Goal: Information Seeking & Learning: Compare options

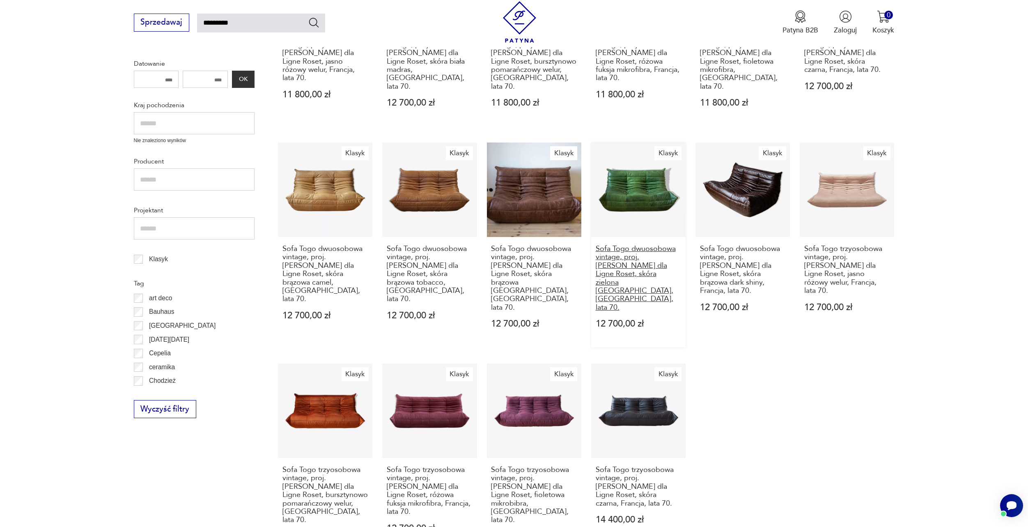
scroll to position [493, 0]
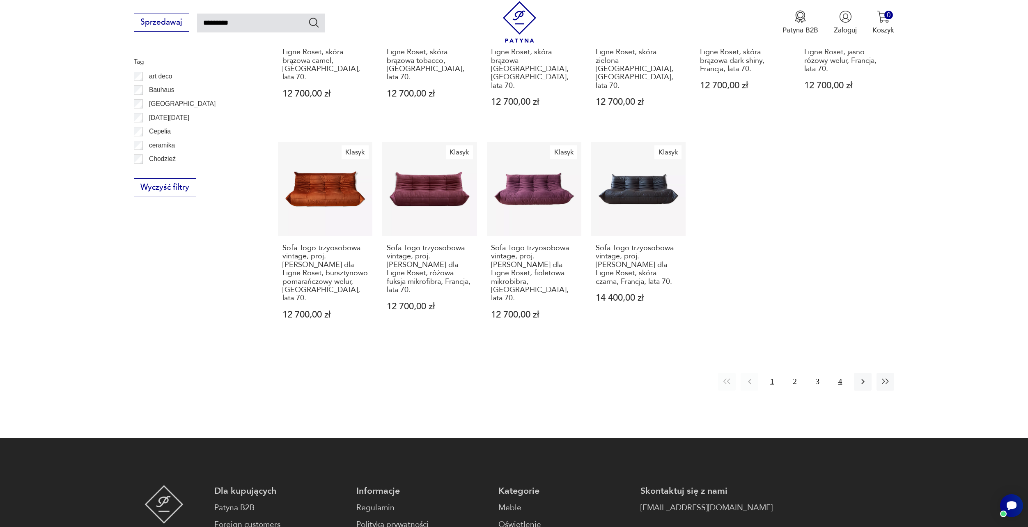
click at [837, 373] on button "4" at bounding box center [841, 382] width 18 height 18
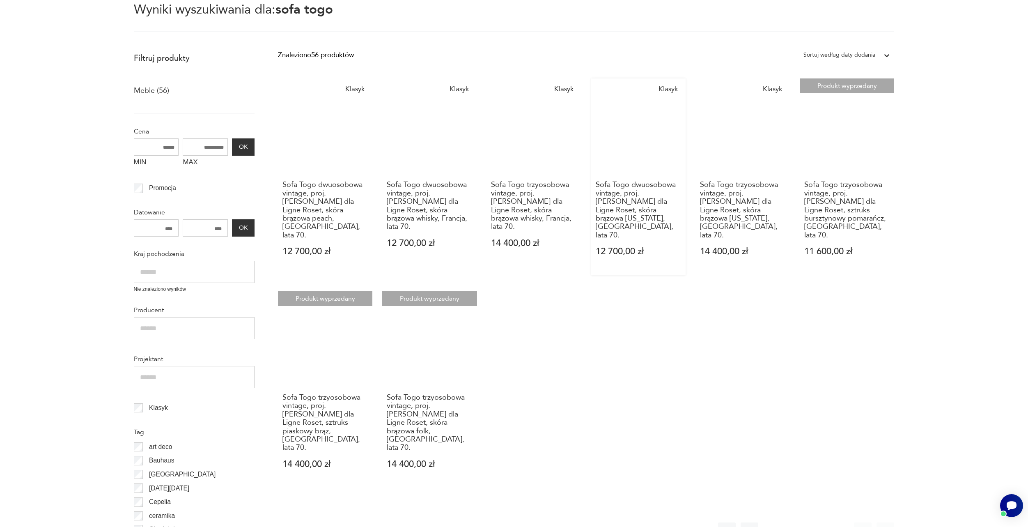
scroll to position [170, 0]
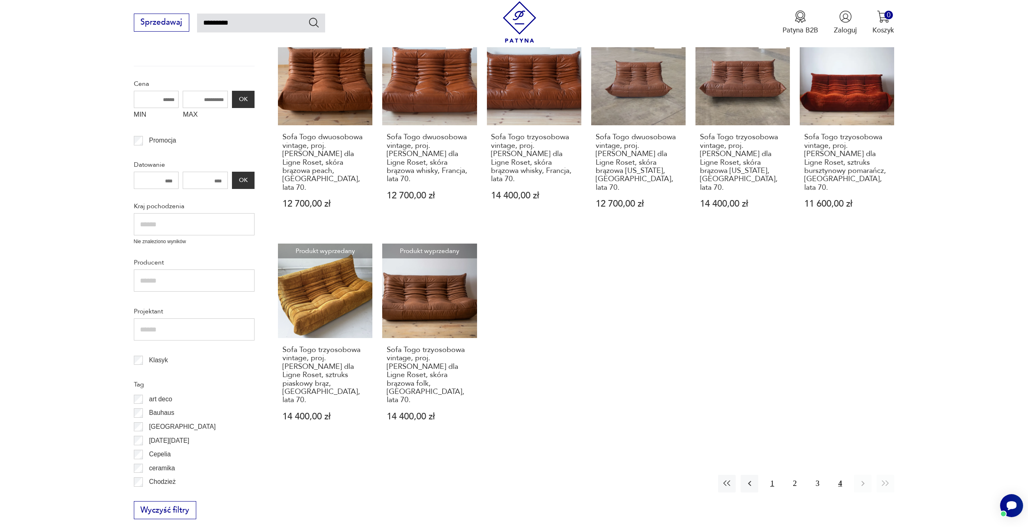
click at [772, 475] on button "1" at bounding box center [772, 484] width 18 height 18
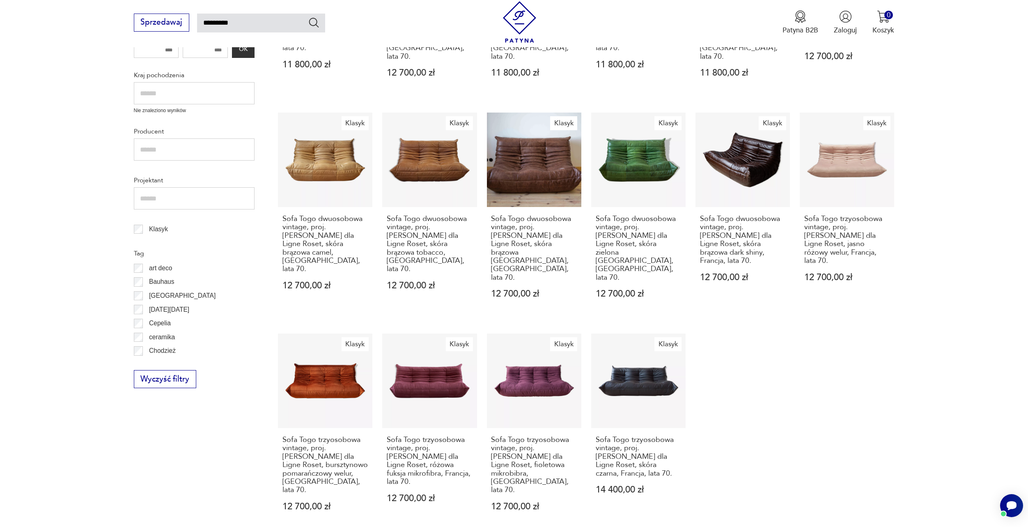
scroll to position [170, 0]
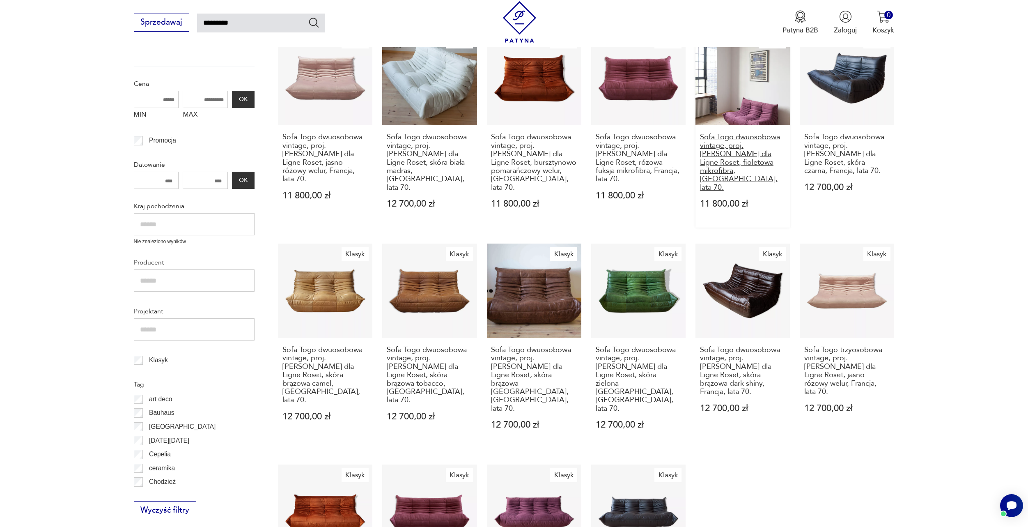
drag, startPoint x: 730, startPoint y: 165, endPoint x: 752, endPoint y: 170, distance: 22.6
click at [752, 170] on h3 "Sofa Togo dwuosobowa vintage, proj. [PERSON_NAME] dla Ligne Roset, fioletowa mi…" at bounding box center [743, 162] width 86 height 59
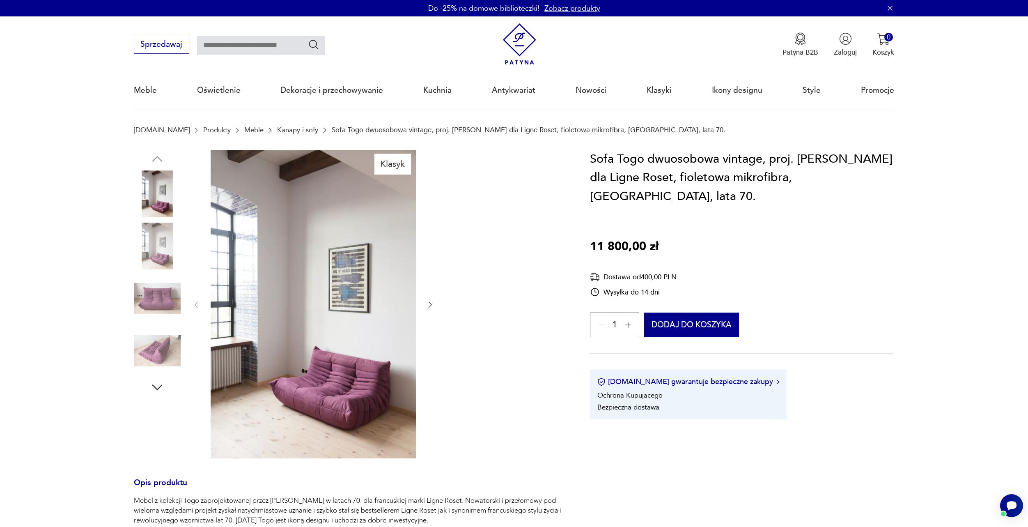
type input "*********"
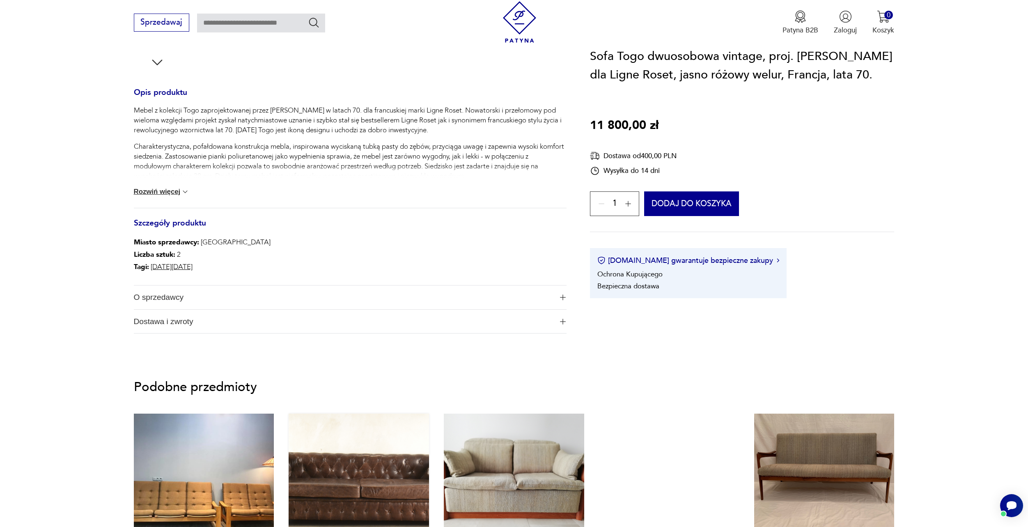
scroll to position [452, 0]
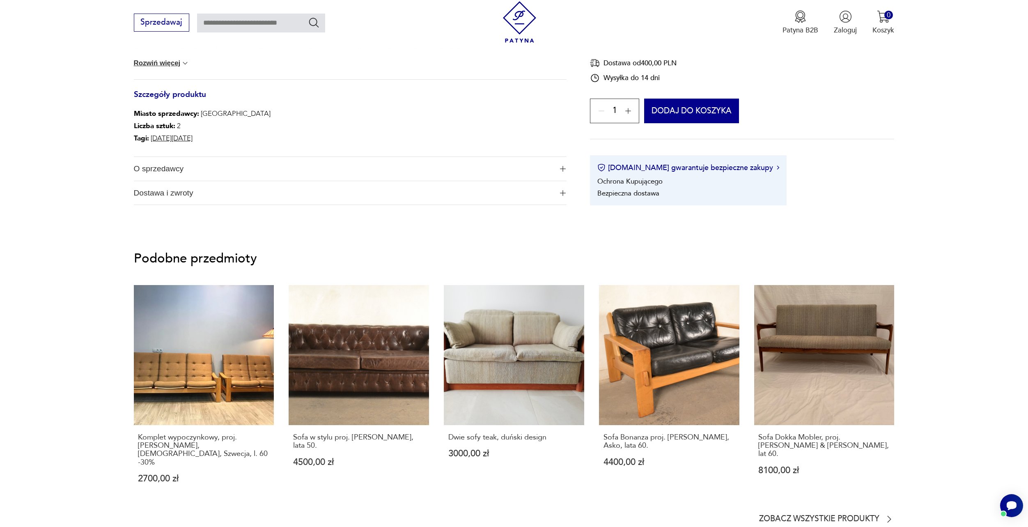
click at [509, 190] on span "Dostawa i zwroty" at bounding box center [343, 193] width 419 height 24
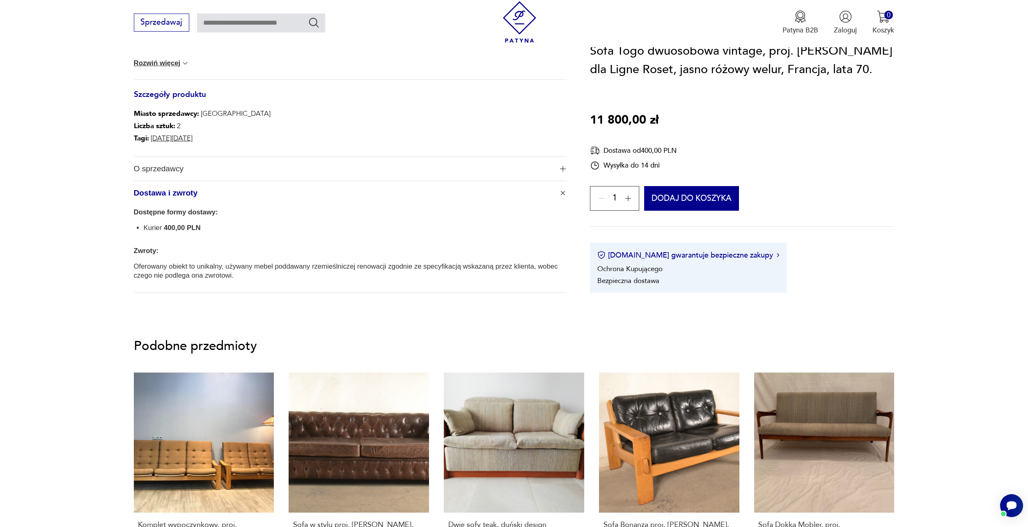
click at [258, 159] on span "O sprzedawcy" at bounding box center [343, 169] width 419 height 24
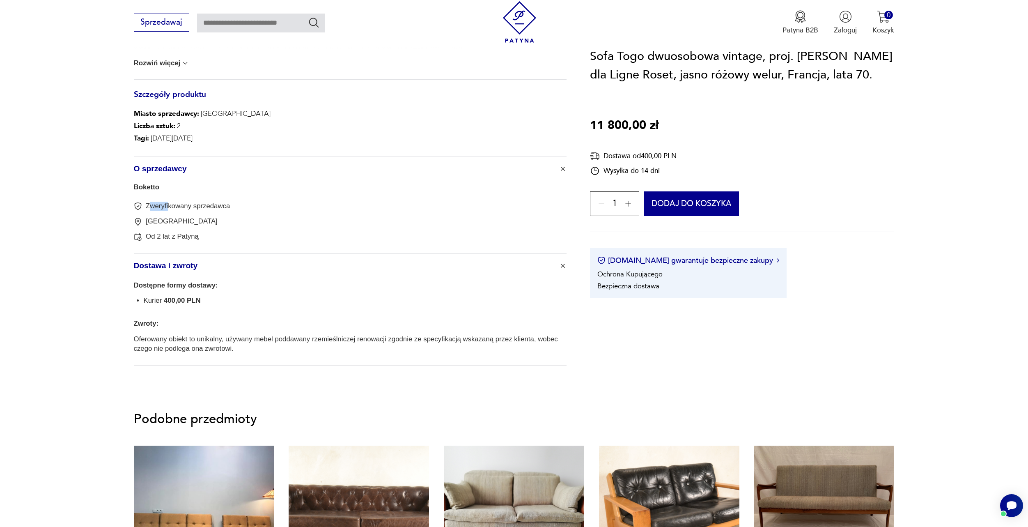
drag, startPoint x: 152, startPoint y: 208, endPoint x: 174, endPoint y: 210, distance: 21.9
click at [175, 208] on p "Zweryfikowany sprzedawca" at bounding box center [188, 206] width 84 height 9
drag, startPoint x: 148, startPoint y: 222, endPoint x: 164, endPoint y: 223, distance: 16.4
click at [164, 222] on p "Olsztyn" at bounding box center [182, 221] width 72 height 9
drag, startPoint x: 163, startPoint y: 238, endPoint x: 183, endPoint y: 240, distance: 19.8
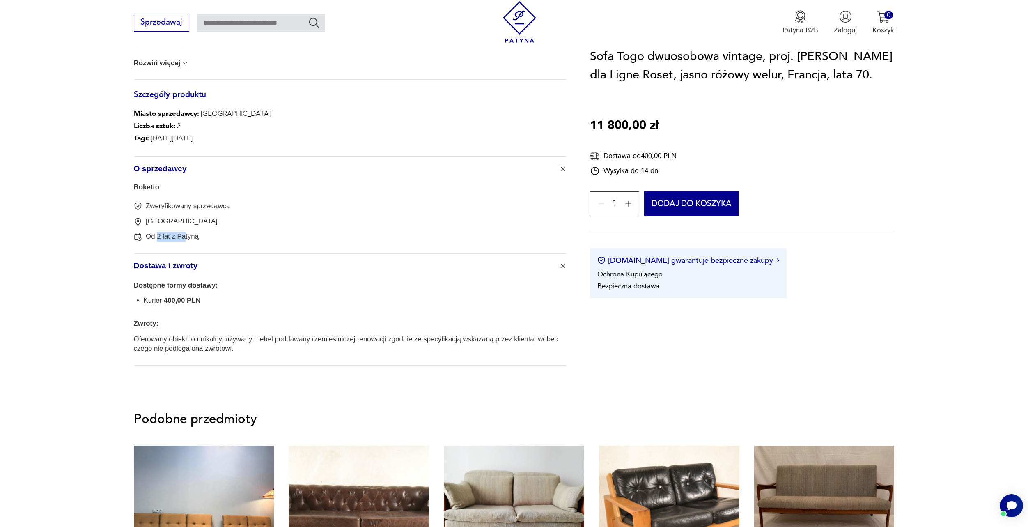
click at [183, 240] on p "Od 2 lat z Patyną" at bounding box center [172, 236] width 53 height 9
click at [206, 244] on div "Boketto Zweryfikowany sprzedawca Olsztyn Od 2 lat z Patyną" at bounding box center [350, 217] width 433 height 73
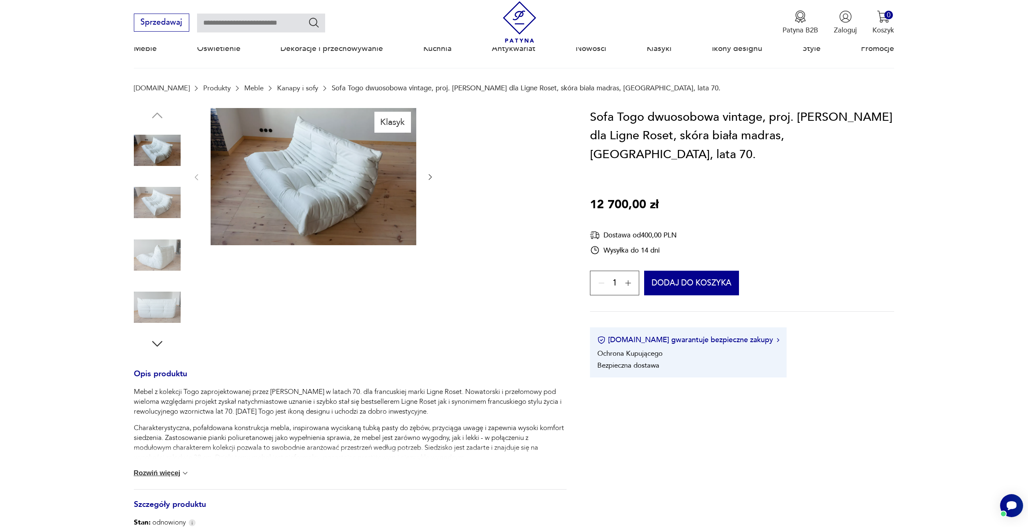
scroll to position [287, 0]
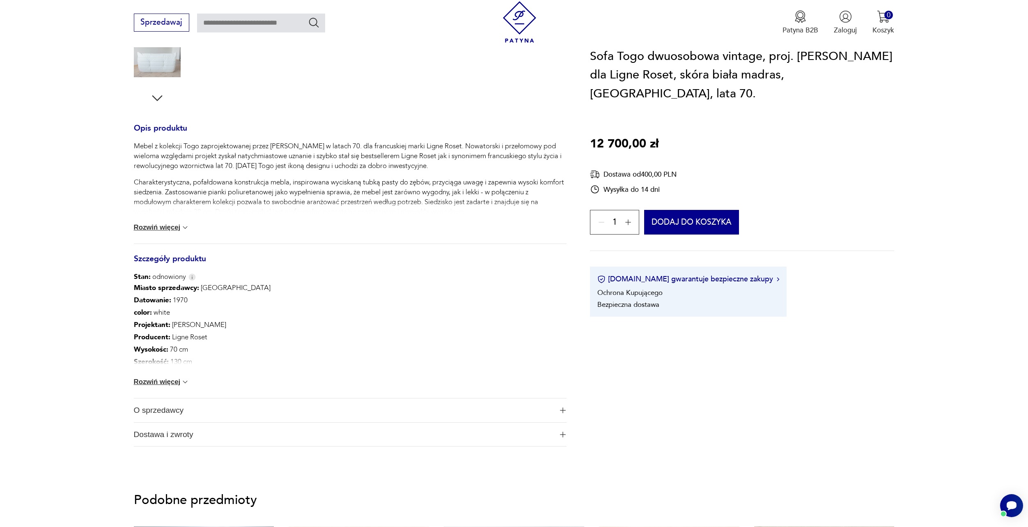
click at [169, 412] on span "O sprzedawcy" at bounding box center [343, 410] width 419 height 24
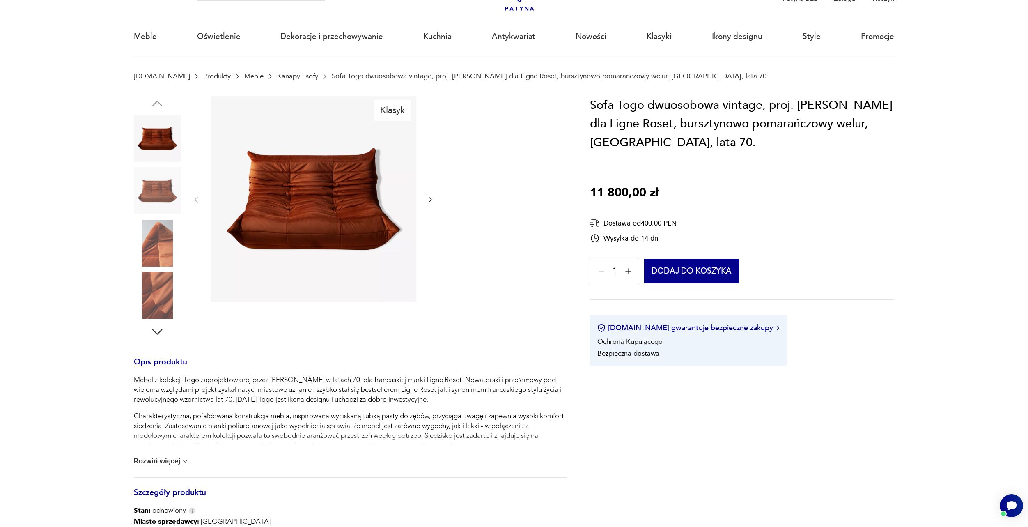
scroll to position [287, 0]
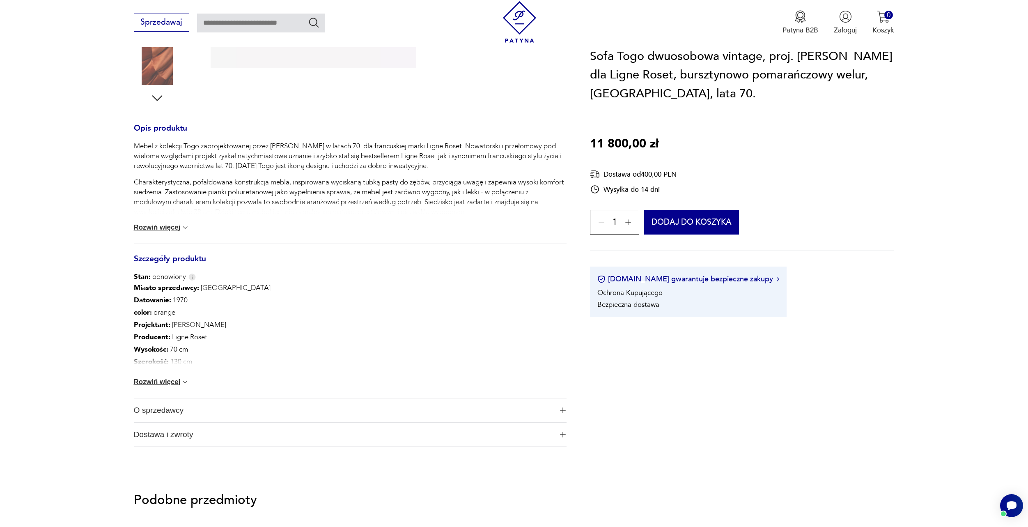
click at [165, 416] on span "O sprzedawcy" at bounding box center [343, 410] width 419 height 24
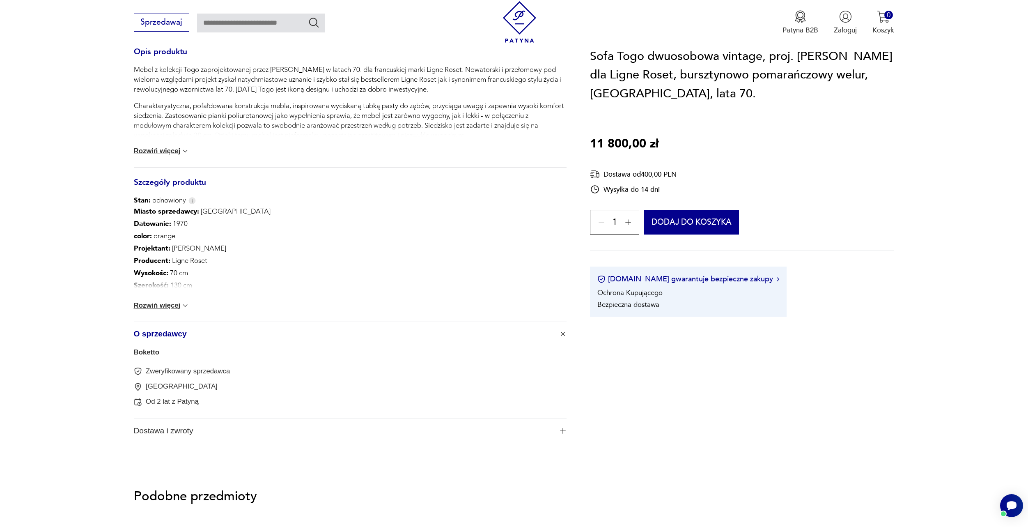
scroll to position [370, 0]
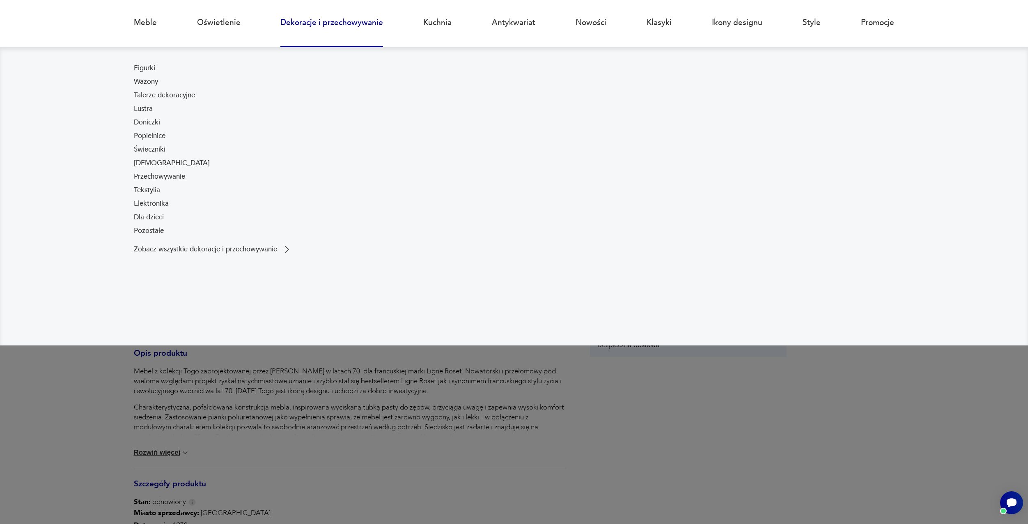
scroll to position [246, 0]
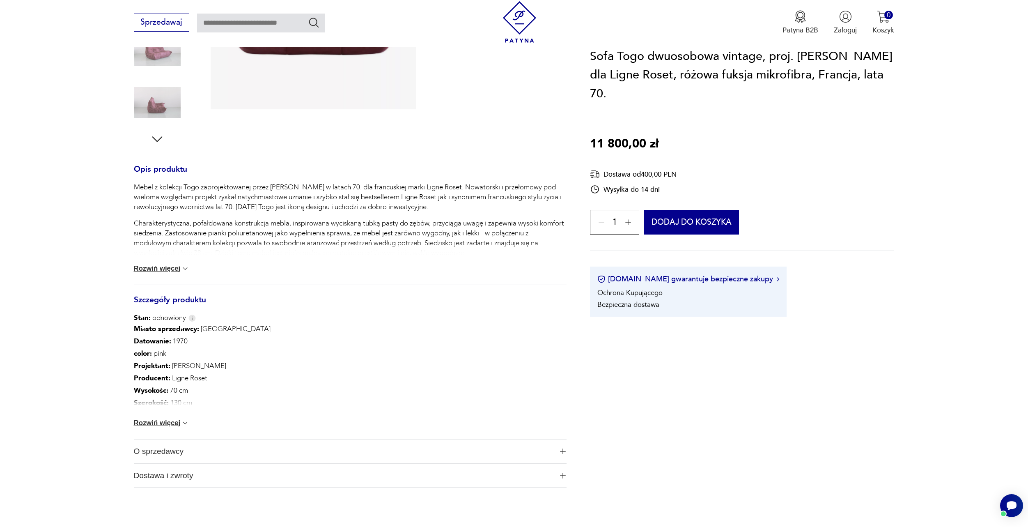
click at [165, 449] on span "O sprzedawcy" at bounding box center [343, 451] width 419 height 24
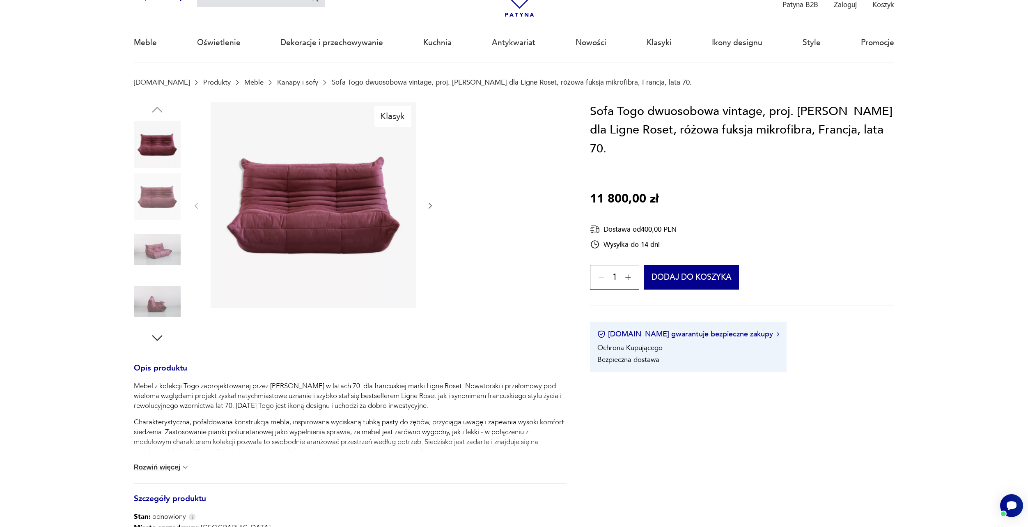
scroll to position [41, 0]
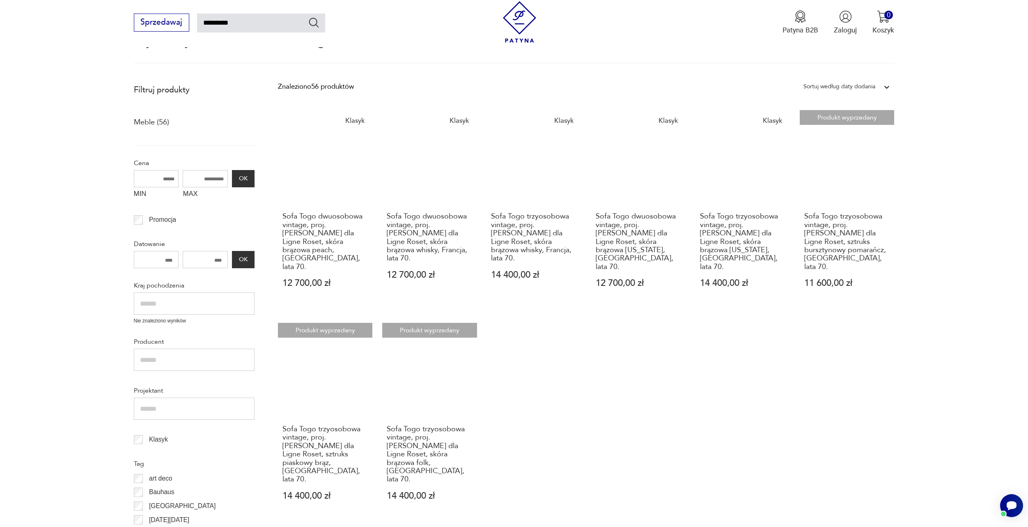
scroll to position [205, 0]
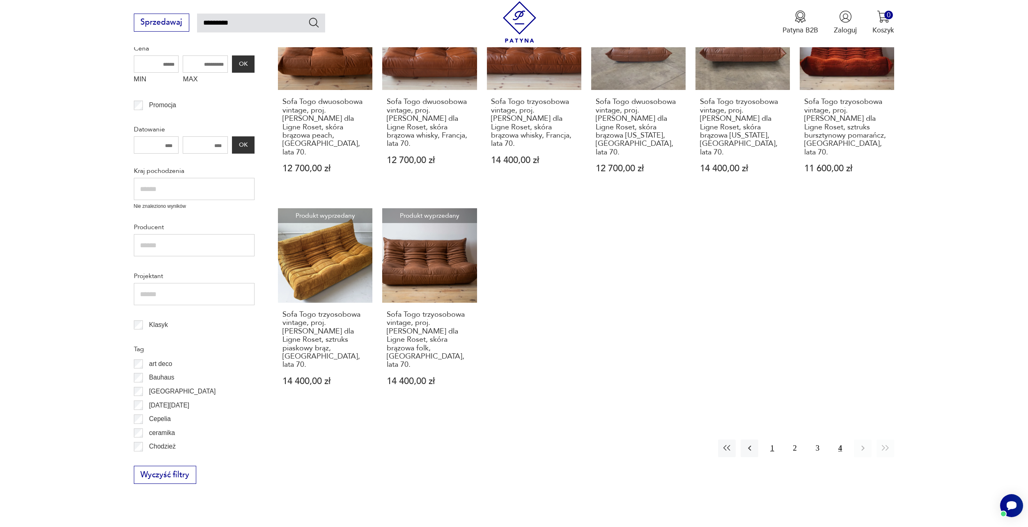
click at [768, 439] on button "1" at bounding box center [772, 448] width 18 height 18
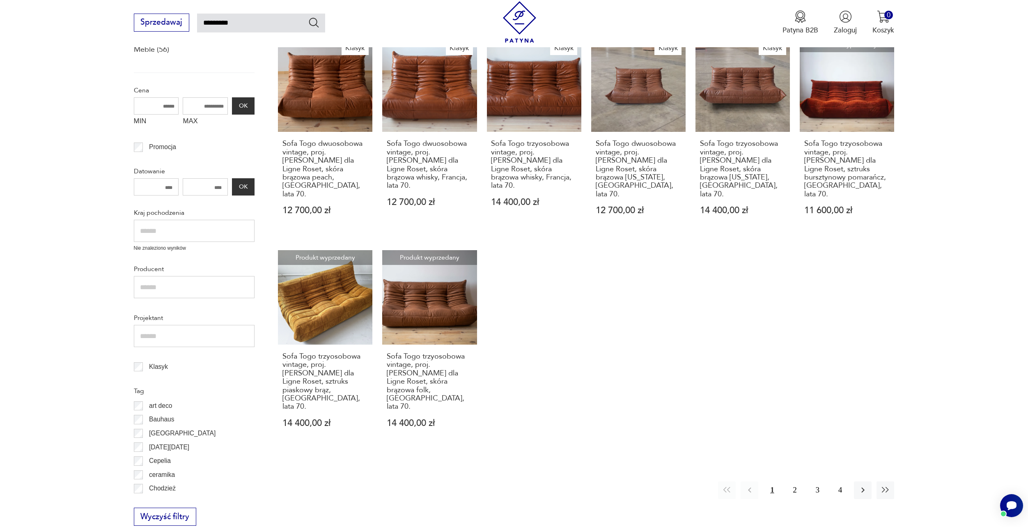
scroll to position [47, 0]
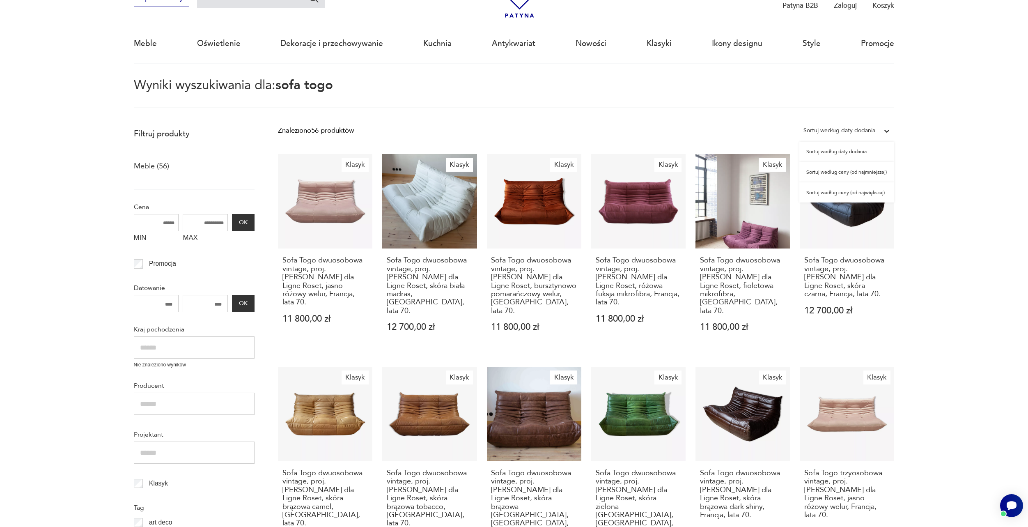
click at [857, 129] on div "Sortuj według daty dodania" at bounding box center [840, 130] width 72 height 11
click at [864, 149] on div "Sortuj według daty dodania" at bounding box center [847, 152] width 95 height 21
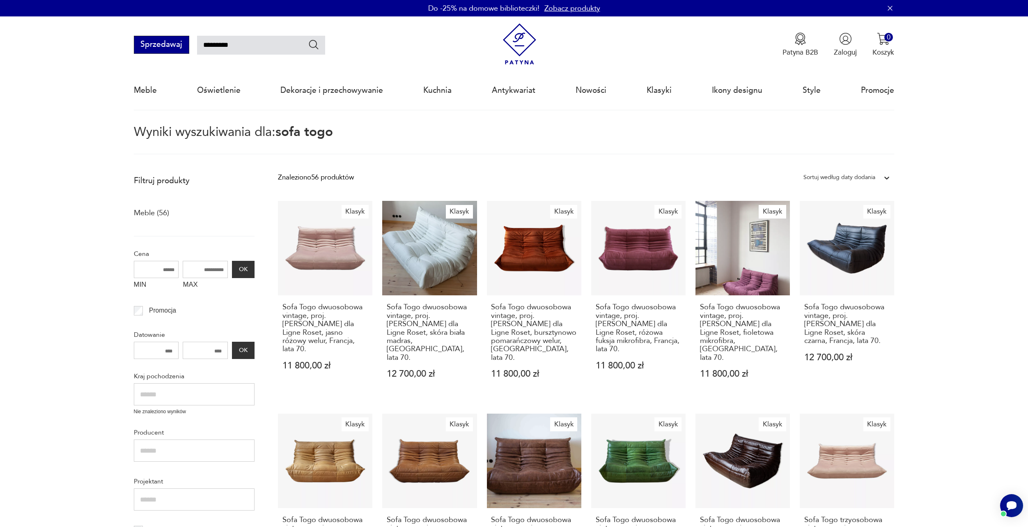
drag, startPoint x: 246, startPoint y: 44, endPoint x: 162, endPoint y: 49, distance: 83.5
click at [163, 49] on div "Sprzedawaj *********" at bounding box center [229, 45] width 191 height 18
type input "*******"
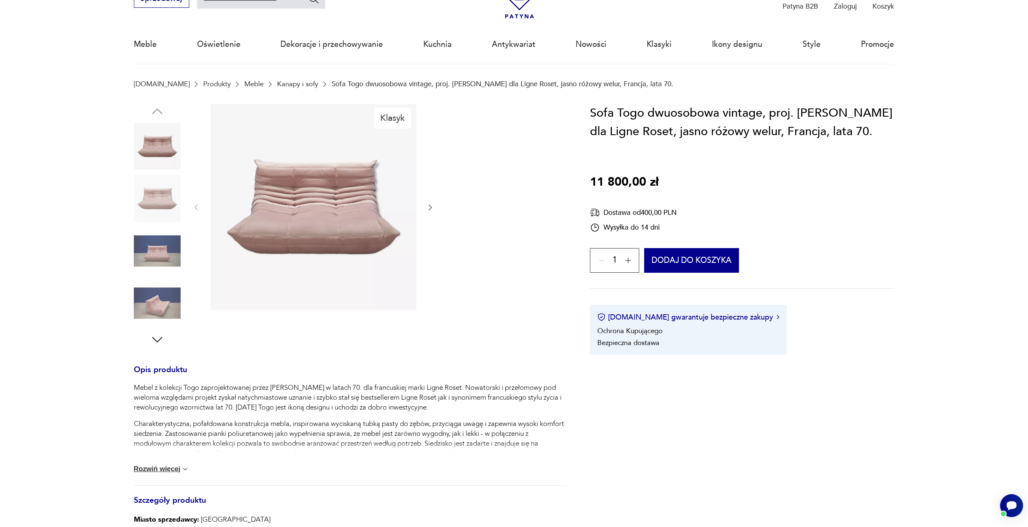
scroll to position [246, 0]
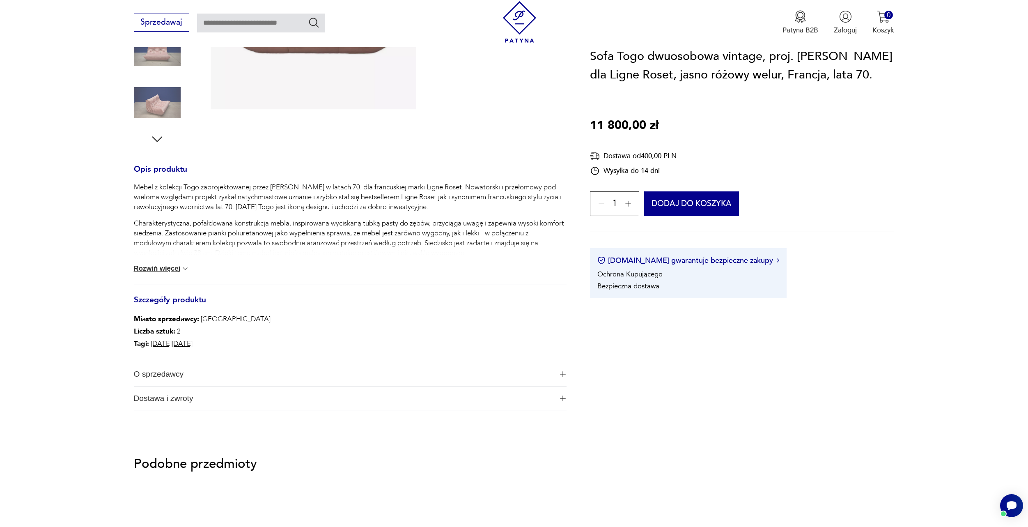
click at [188, 375] on span "O sprzedawcy" at bounding box center [343, 374] width 419 height 24
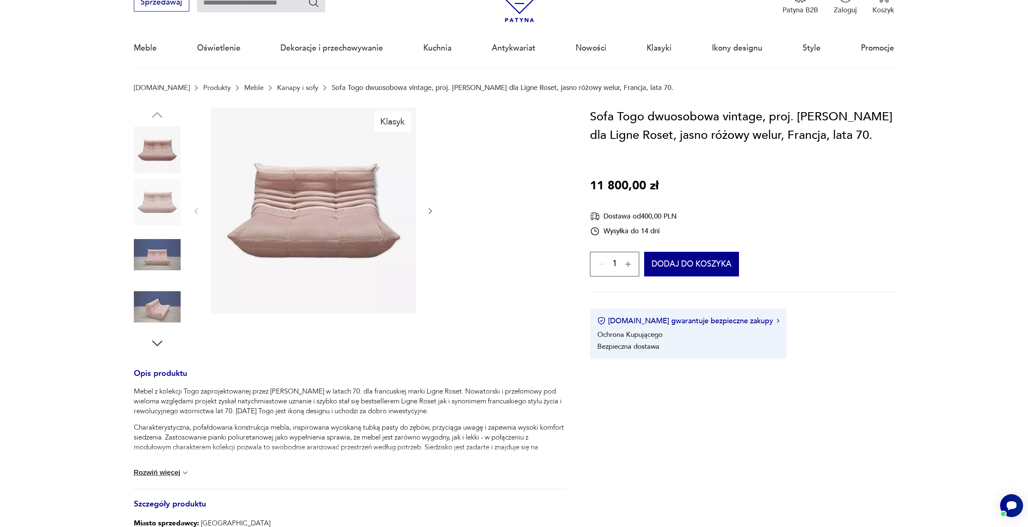
scroll to position [41, 0]
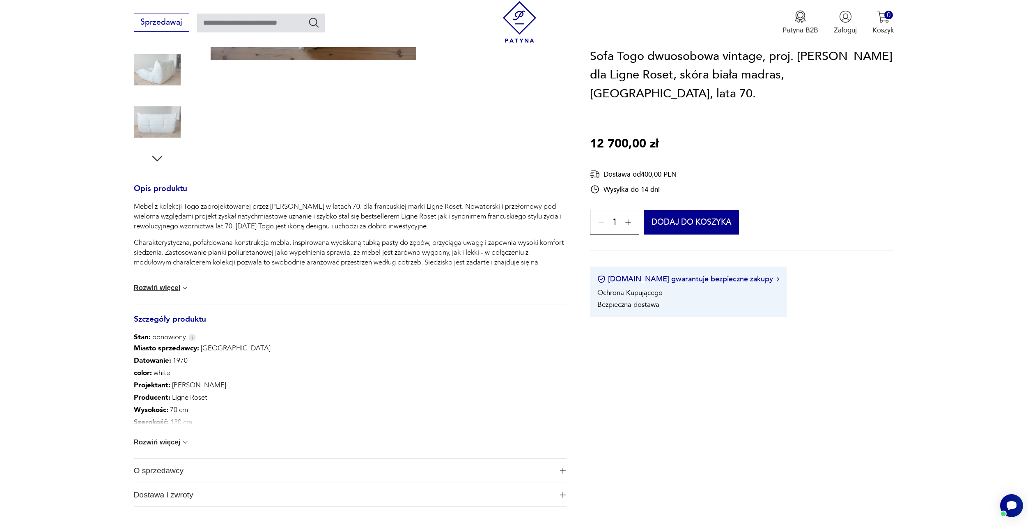
scroll to position [287, 0]
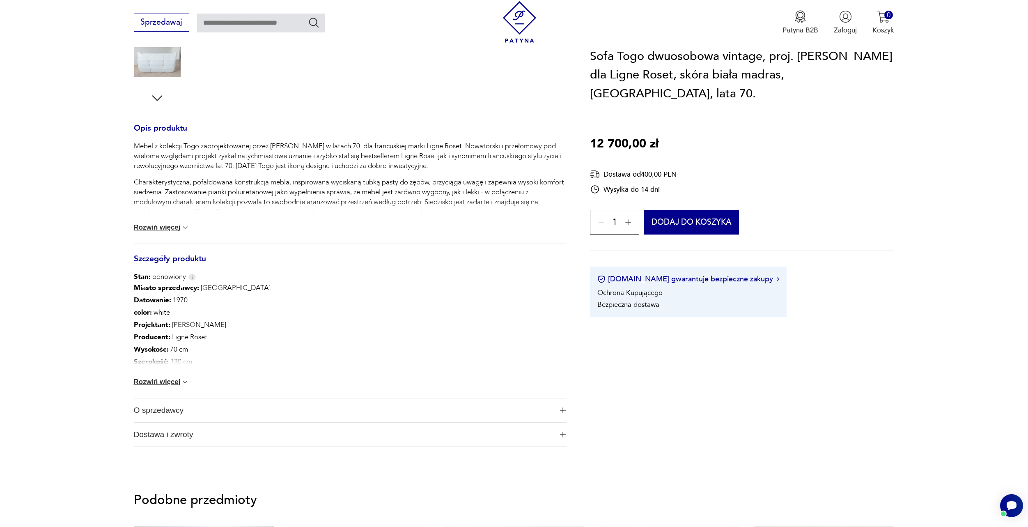
click at [177, 409] on span "O sprzedawcy" at bounding box center [343, 410] width 419 height 24
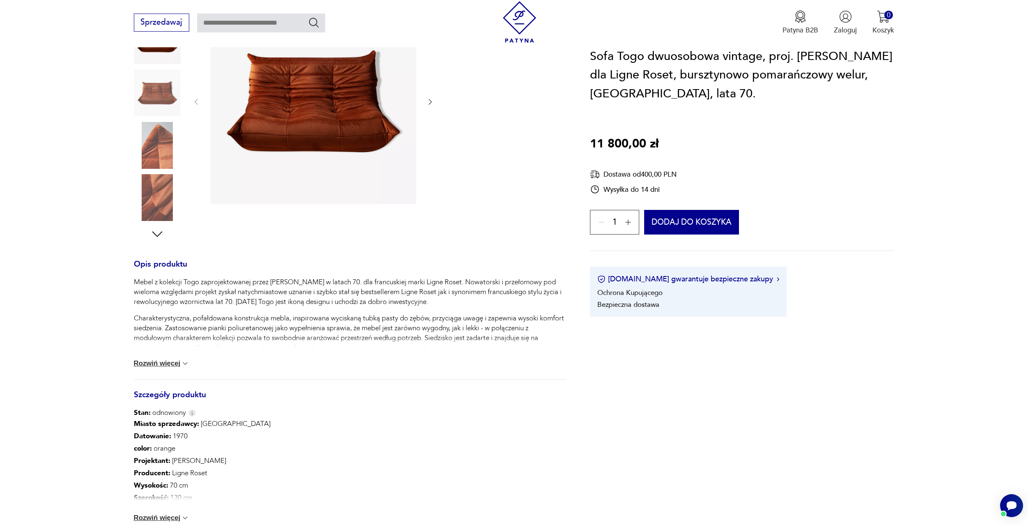
scroll to position [287, 0]
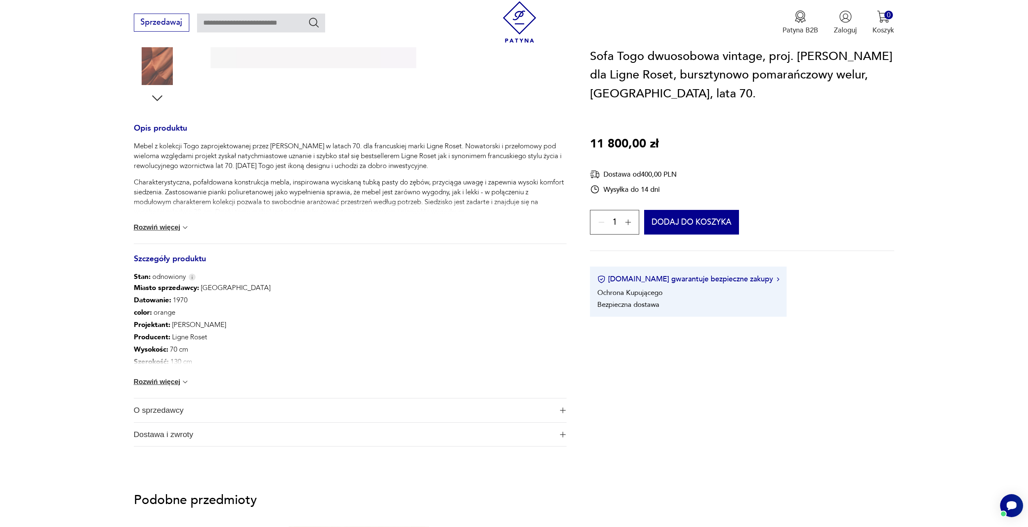
click at [166, 410] on span "O sprzedawcy" at bounding box center [343, 410] width 419 height 24
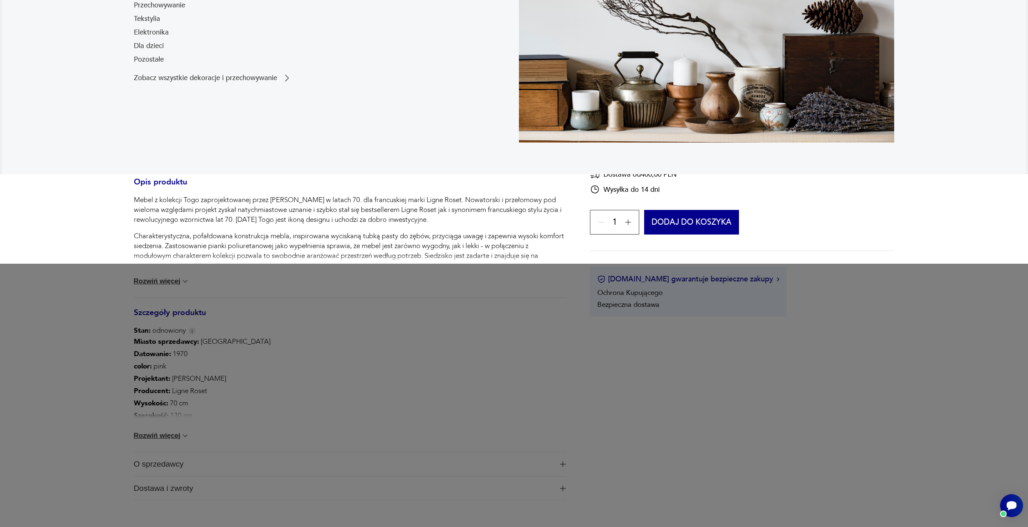
scroll to position [246, 0]
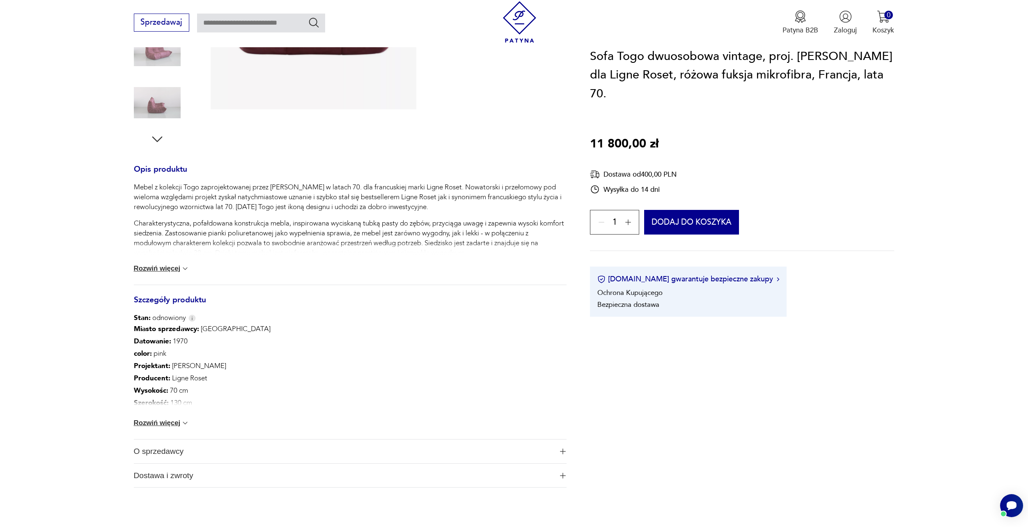
click at [184, 449] on span "O sprzedawcy" at bounding box center [343, 451] width 419 height 24
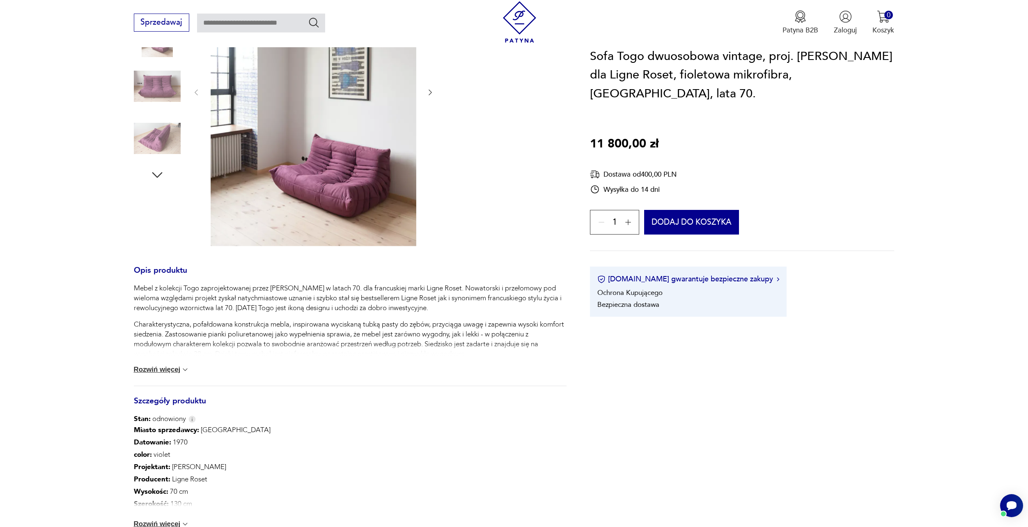
scroll to position [370, 0]
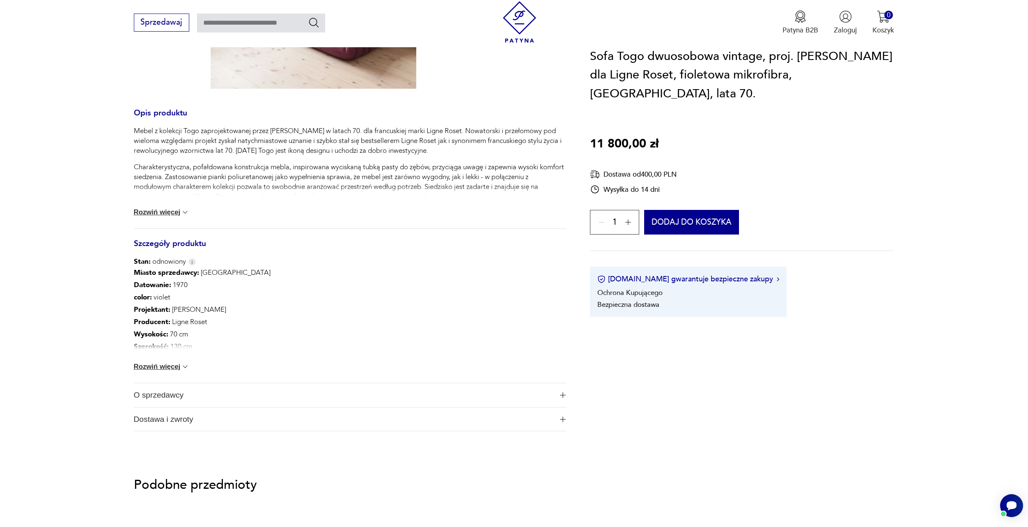
click at [166, 395] on span "O sprzedawcy" at bounding box center [343, 395] width 419 height 24
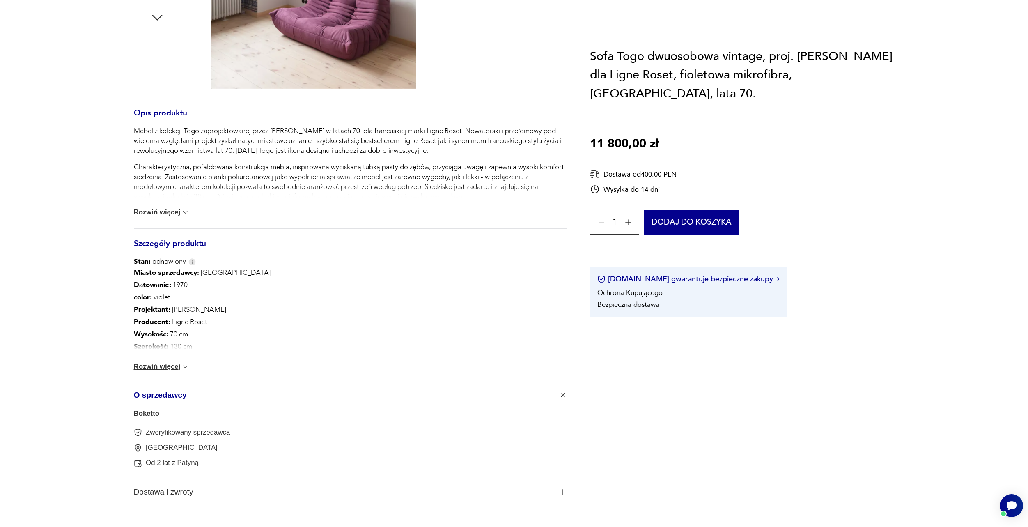
scroll to position [0, 0]
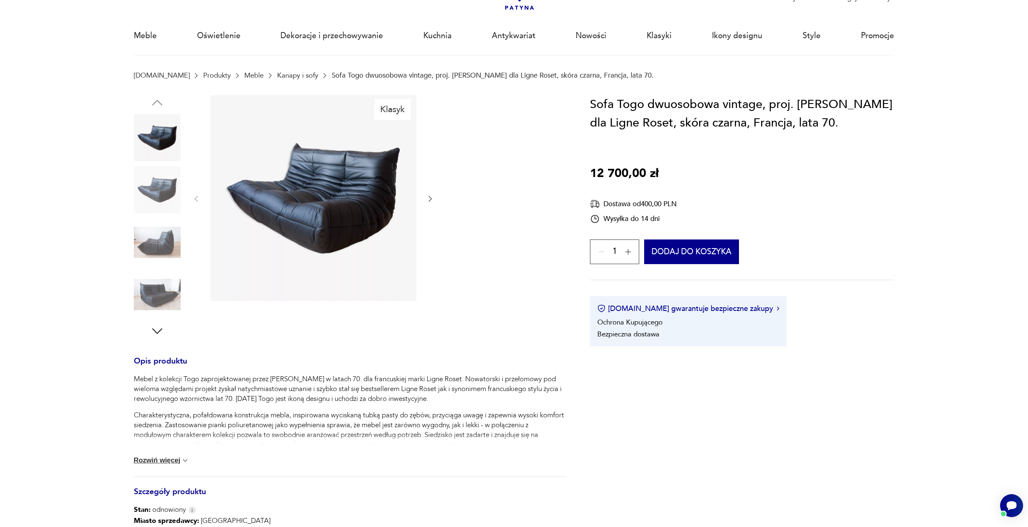
scroll to position [205, 0]
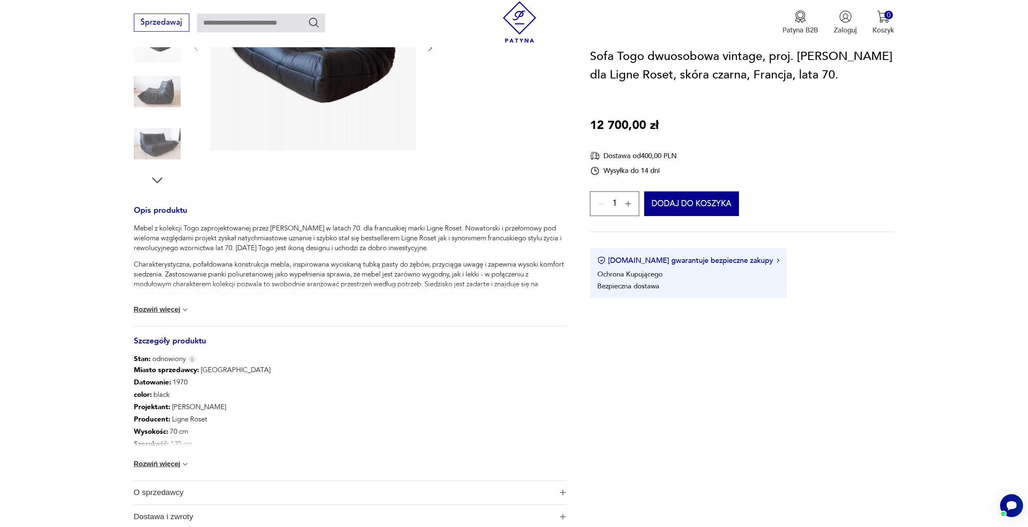
click at [172, 491] on span "O sprzedawcy" at bounding box center [343, 492] width 419 height 24
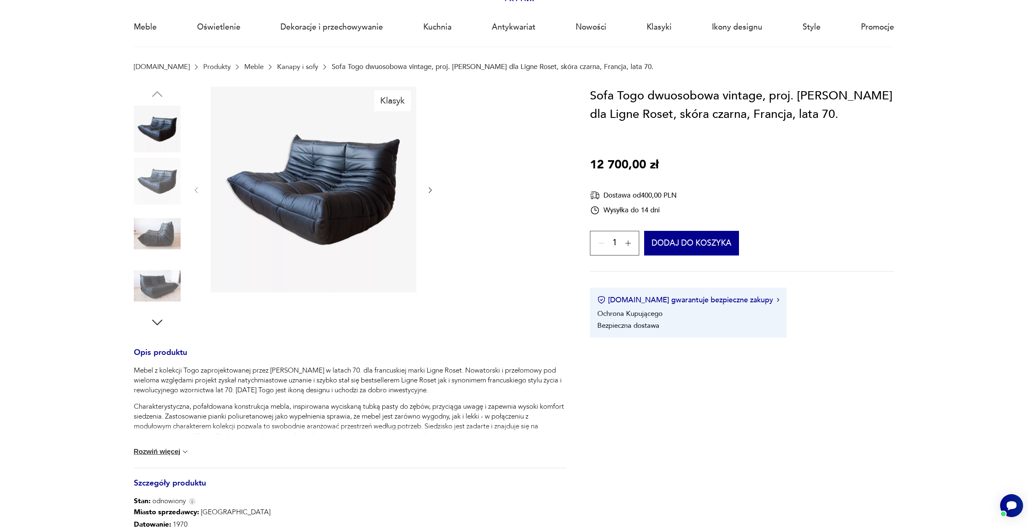
scroll to position [0, 0]
